Goal: Use online tool/utility: Use online tool/utility

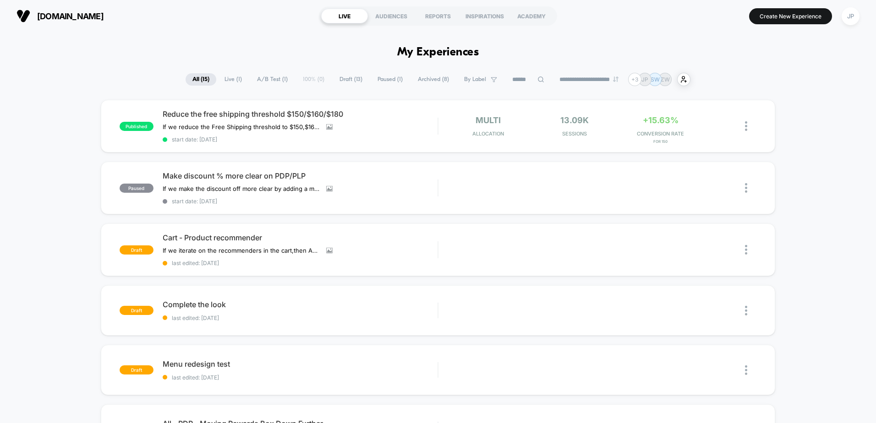
click at [433, 248] on div "Cart - Product recommender If we iterate on the recommenders in the cart , then…" at bounding box center [300, 249] width 275 height 33
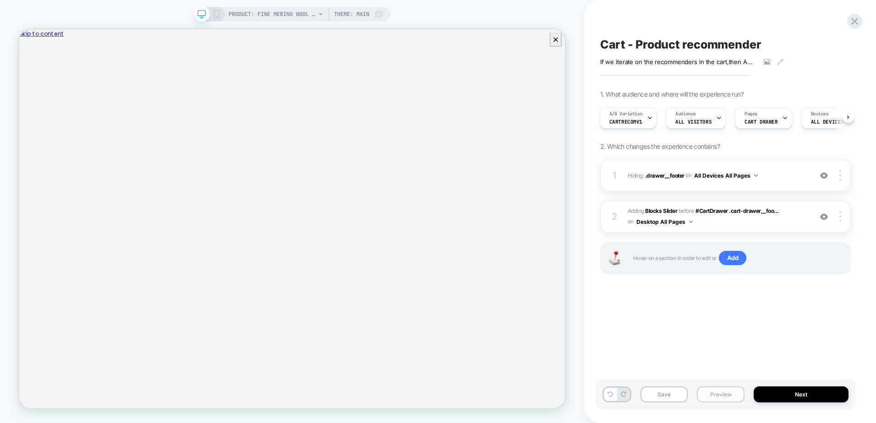
click at [718, 397] on button "Preview" at bounding box center [721, 395] width 48 height 16
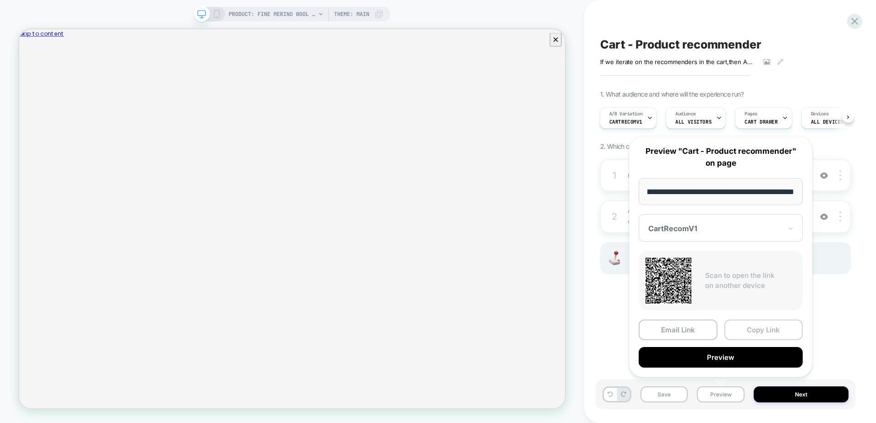
click at [743, 333] on button "Copy Link" at bounding box center [763, 330] width 79 height 21
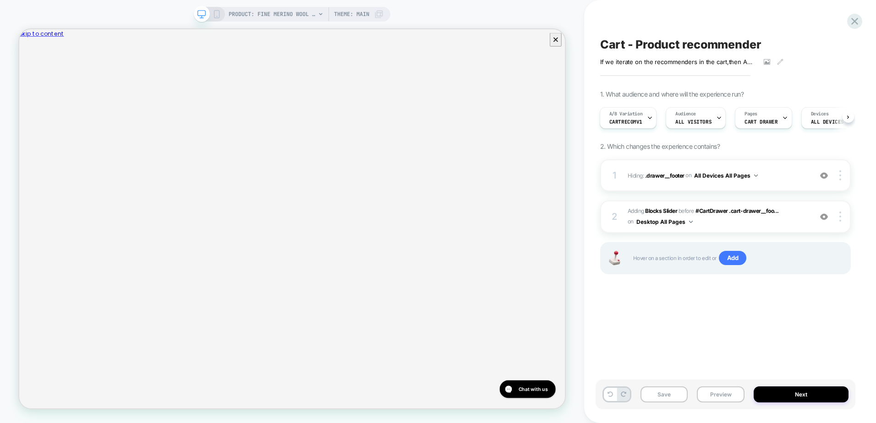
click at [634, 333] on div "Cart - Product recommender If we iterate on the recommenders in the cart , then…" at bounding box center [726, 211] width 260 height 405
